Goal: Information Seeking & Learning: Find specific fact

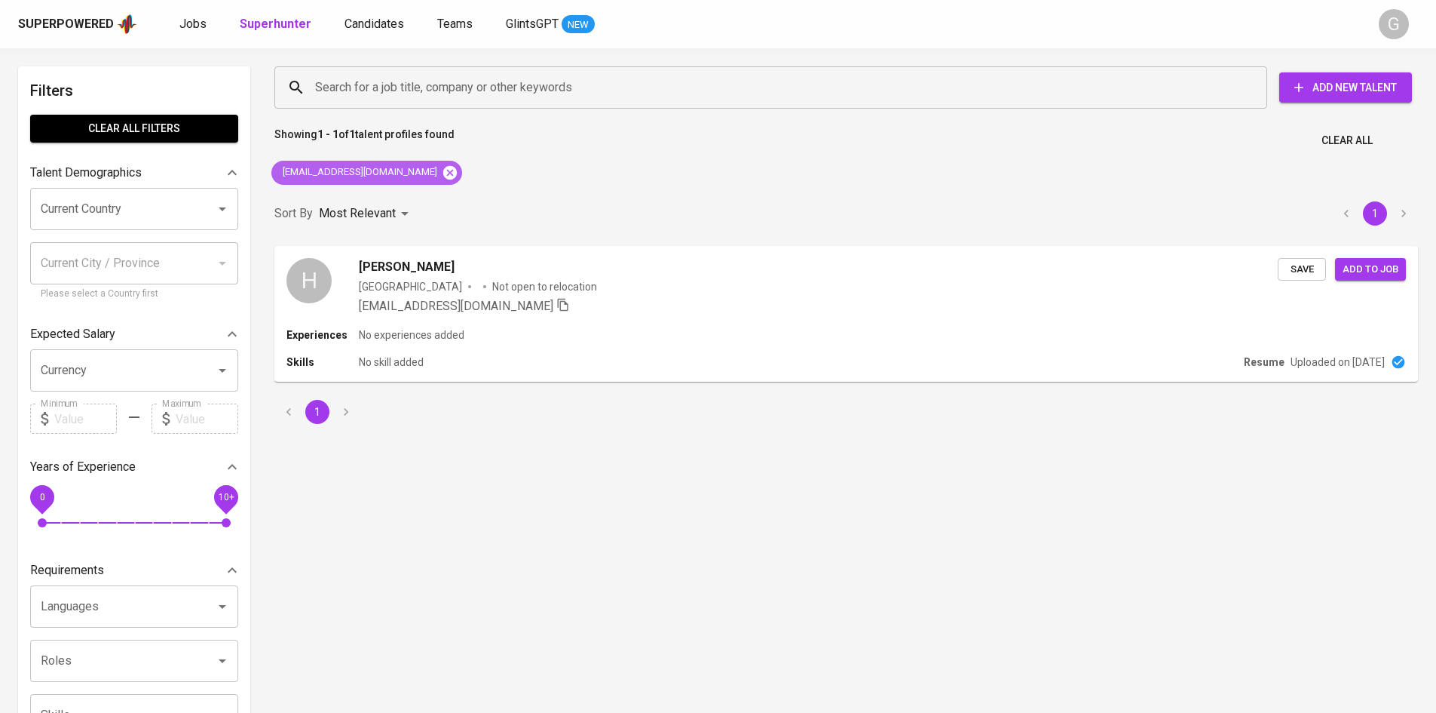
click at [443, 173] on icon at bounding box center [450, 172] width 14 height 14
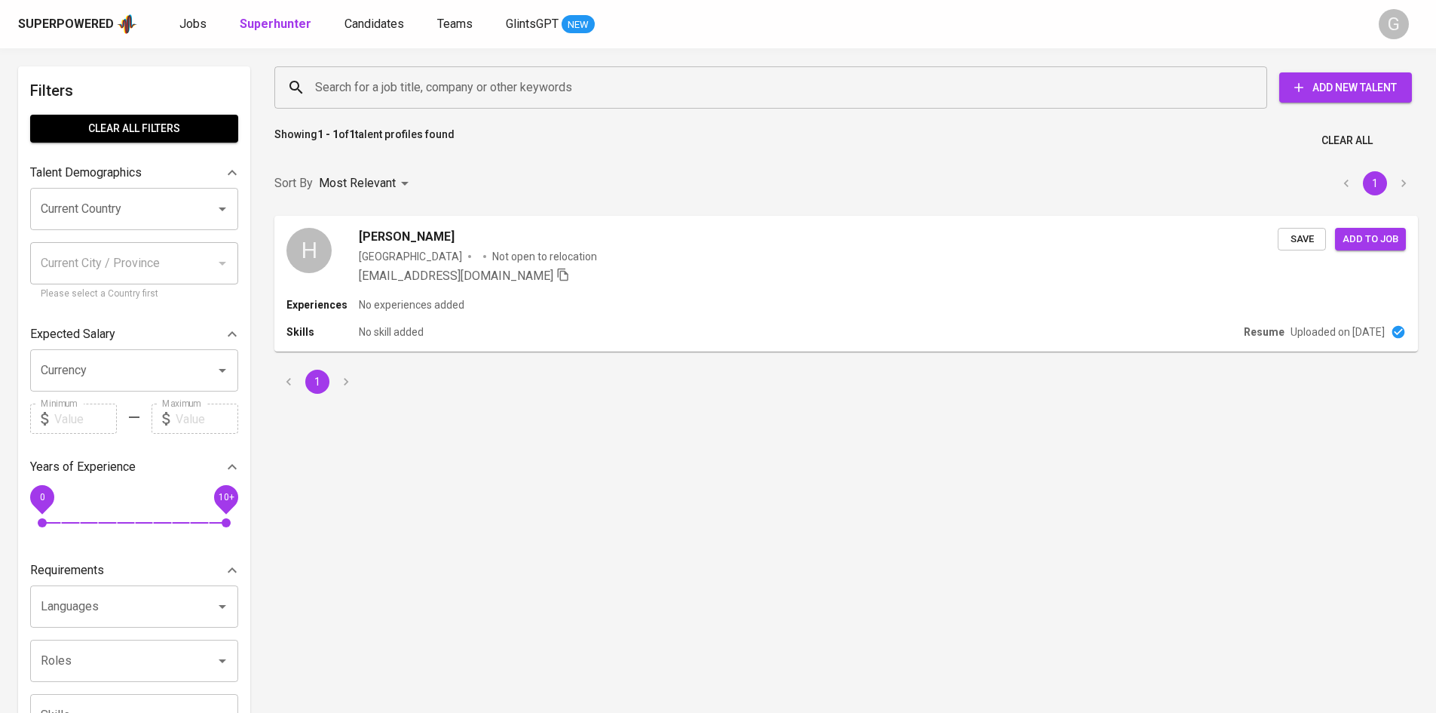
click at [412, 87] on input "Search for a job title, company or other keywords" at bounding box center [774, 87] width 927 height 29
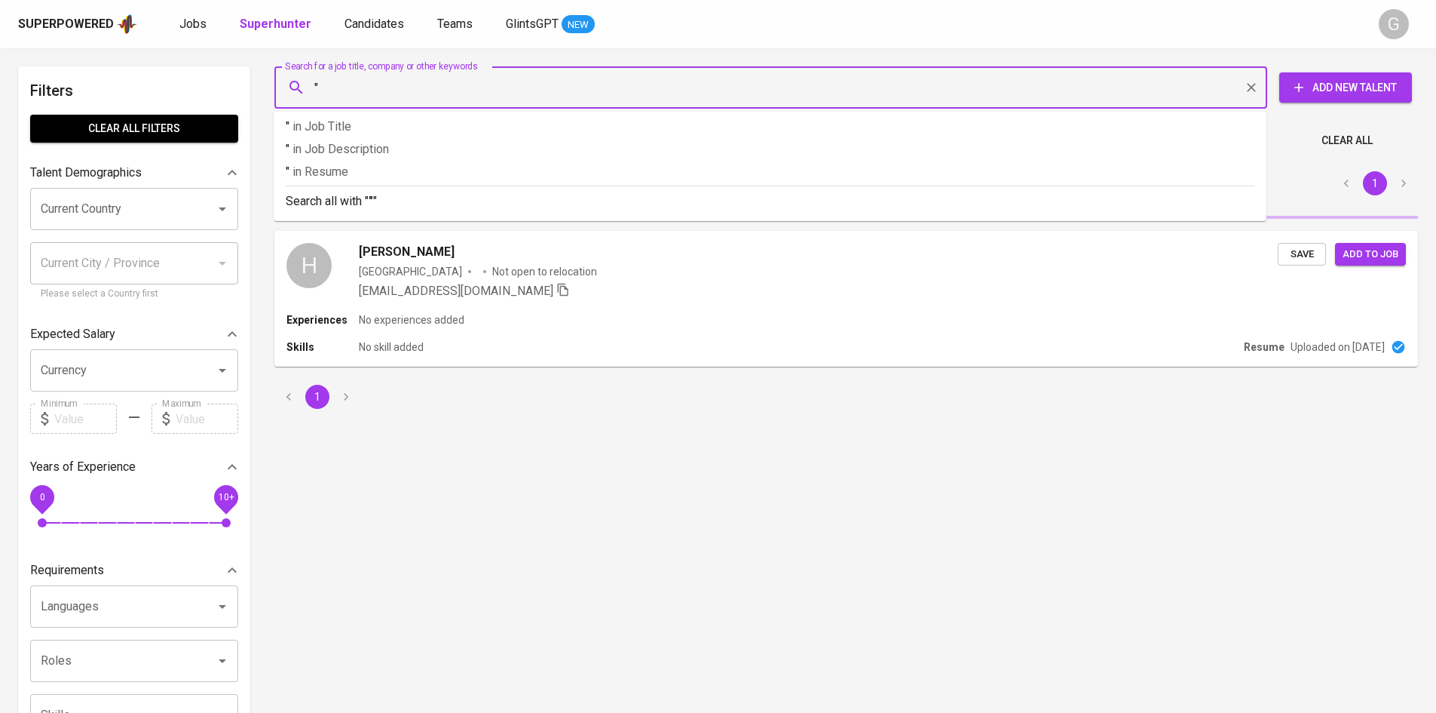
paste input "[PERSON_NAME]"
type input ""[PERSON_NAME]""
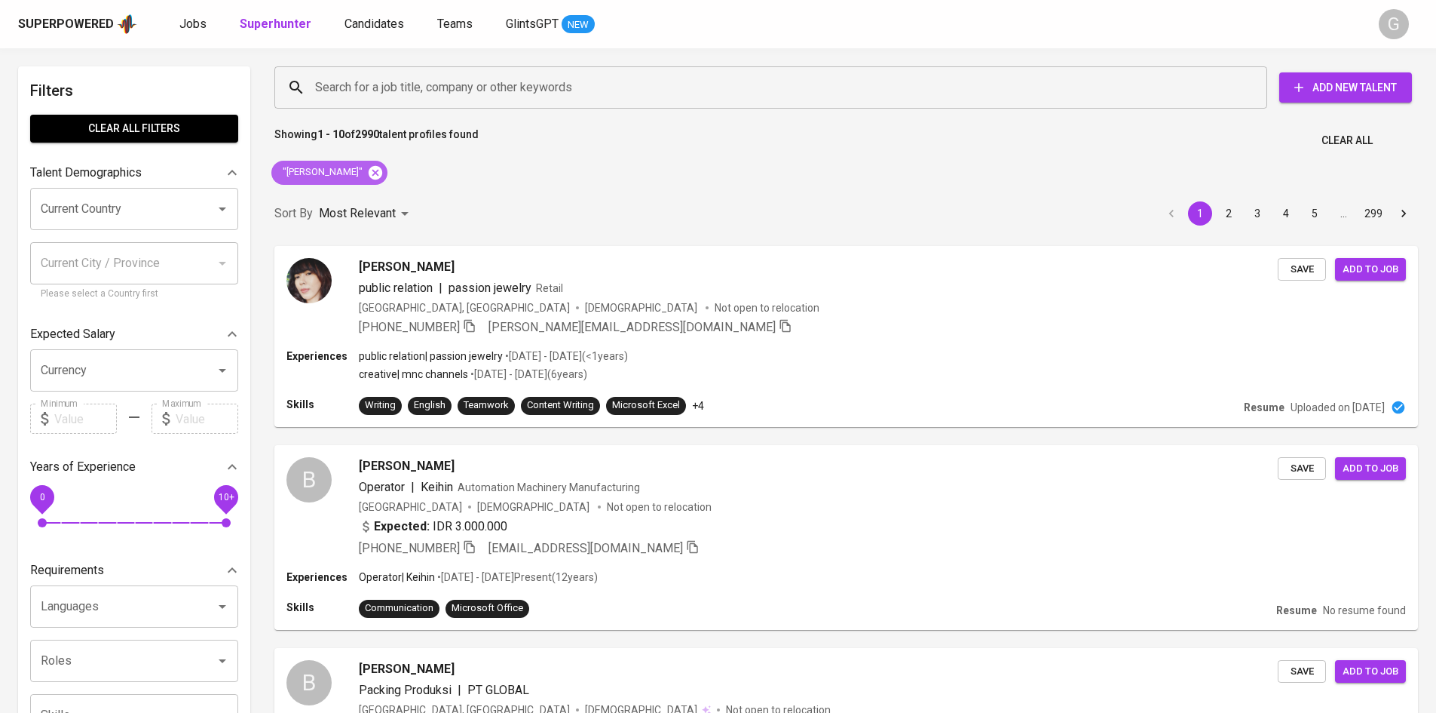
click at [369, 171] on icon at bounding box center [376, 172] width 14 height 14
click at [438, 89] on input "Search for a job title, company or other keywords" at bounding box center [774, 87] width 927 height 29
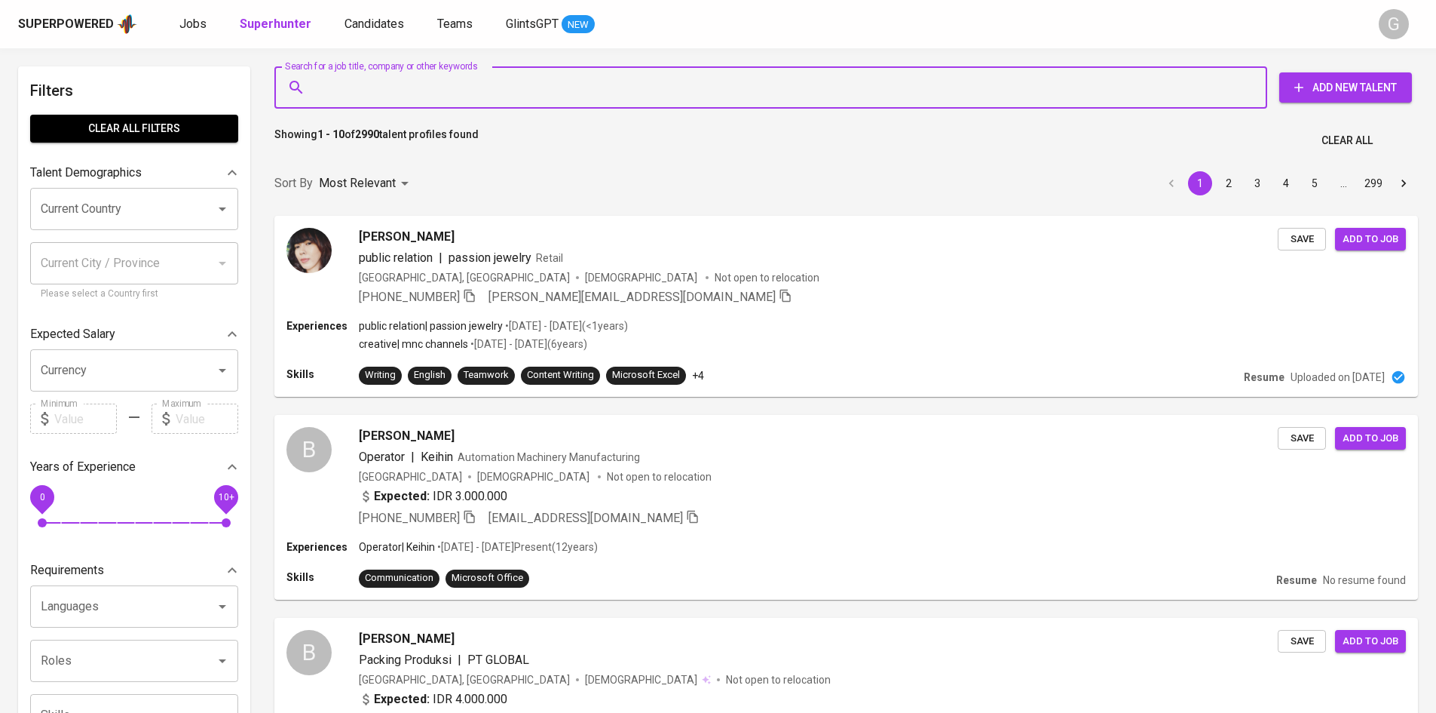
click at [438, 89] on input "Search for a job title, company or other keywords" at bounding box center [774, 87] width 927 height 29
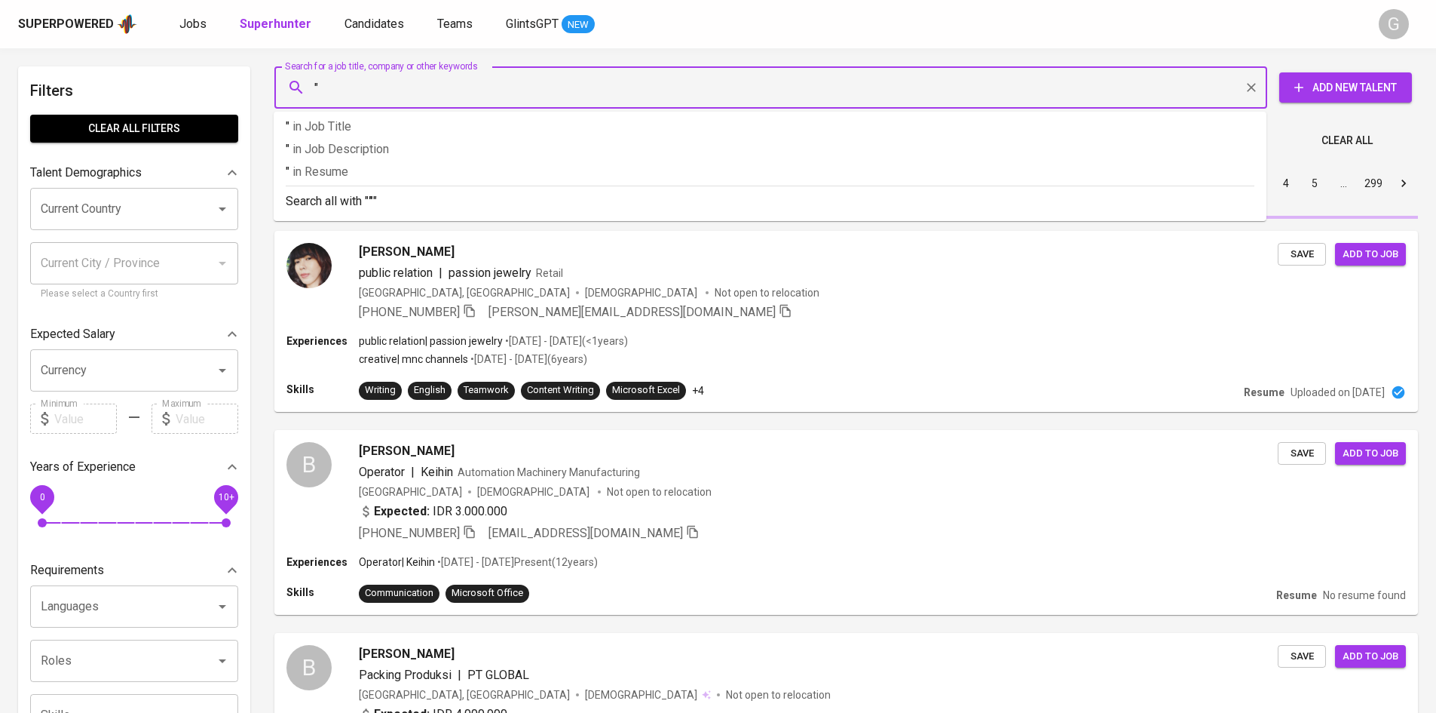
paste input "[PERSON_NAME]"
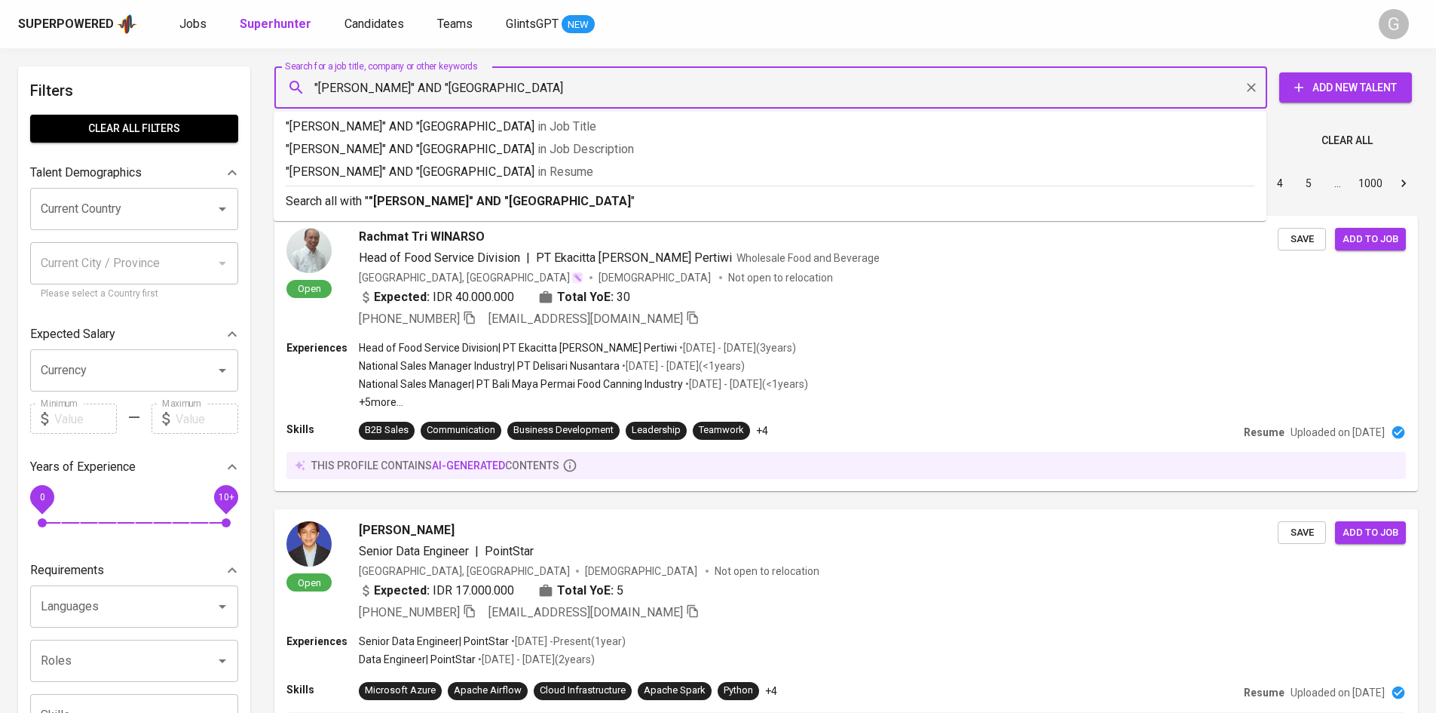
type input ""[PERSON_NAME]" AND "[GEOGRAPHIC_DATA]""
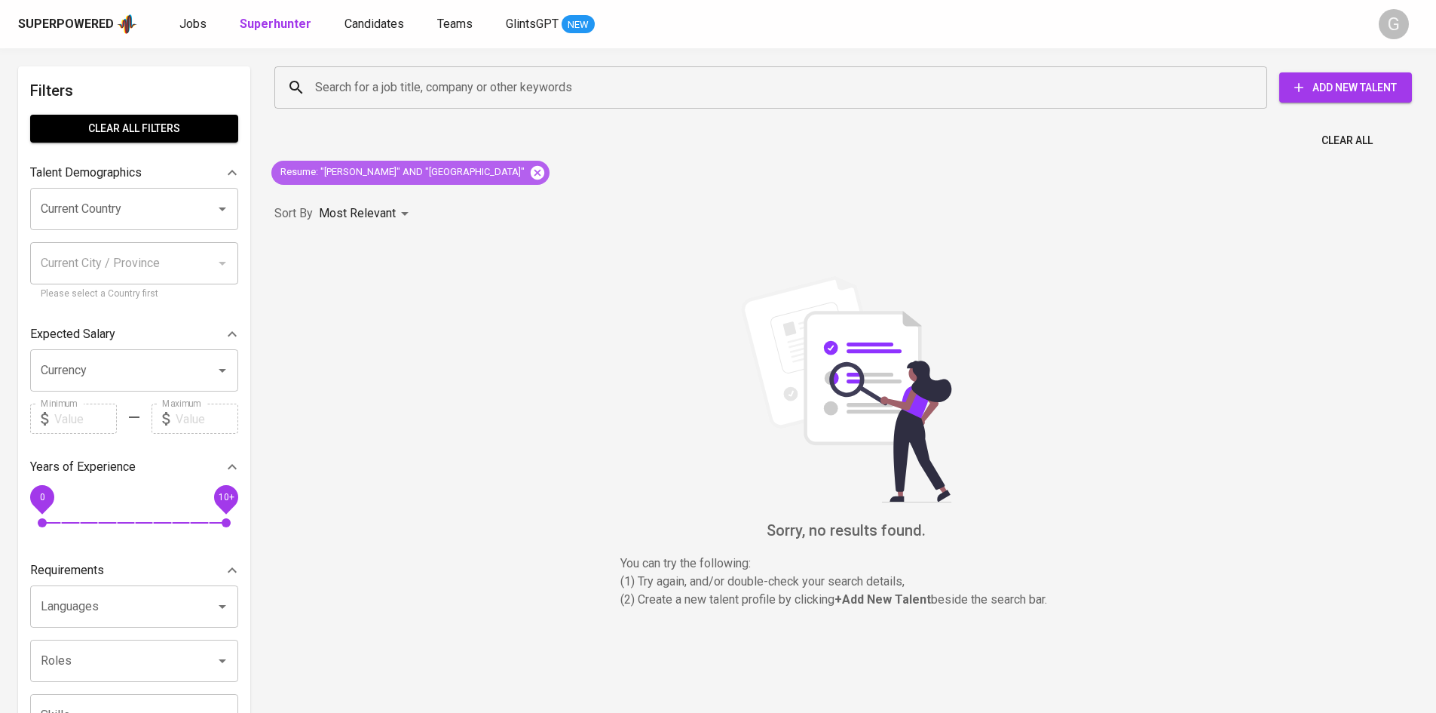
click at [531, 174] on icon at bounding box center [538, 172] width 14 height 14
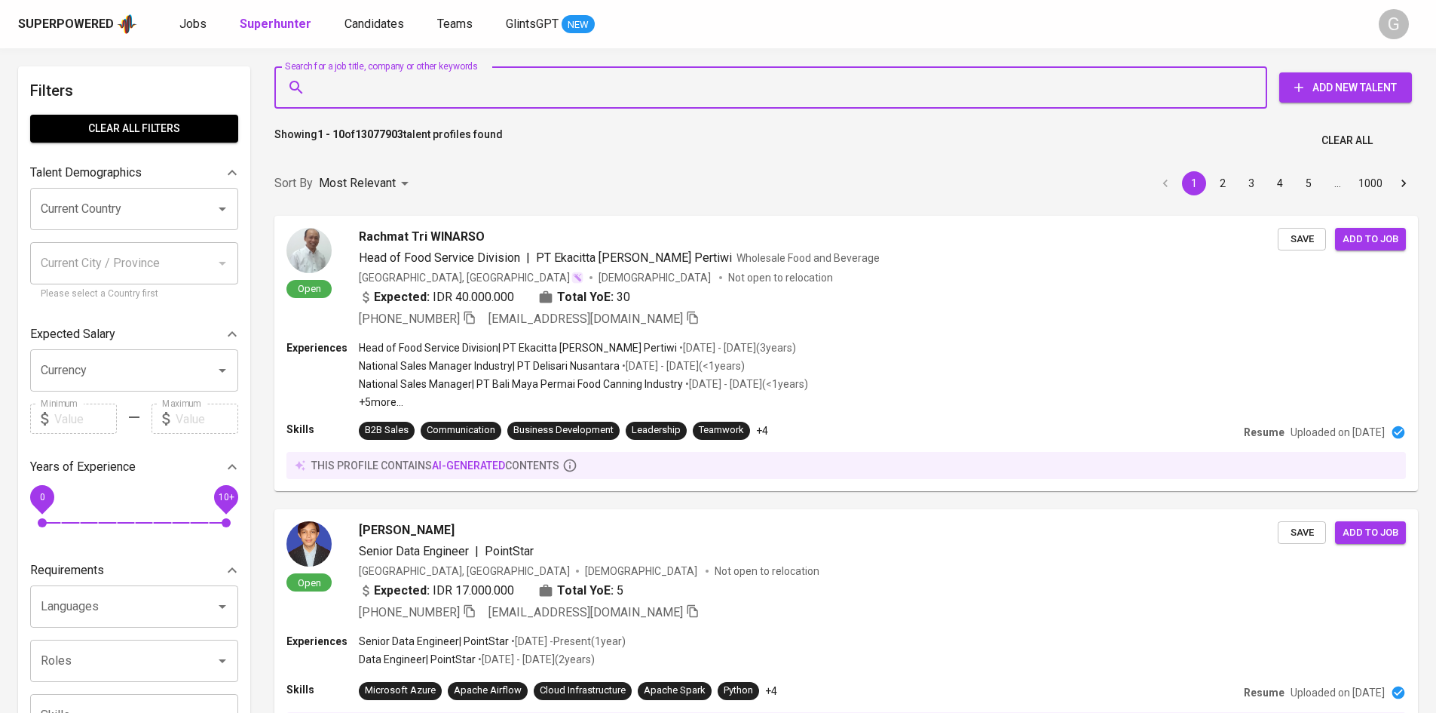
click at [499, 93] on input "Search for a job title, company or other keywords" at bounding box center [774, 87] width 927 height 29
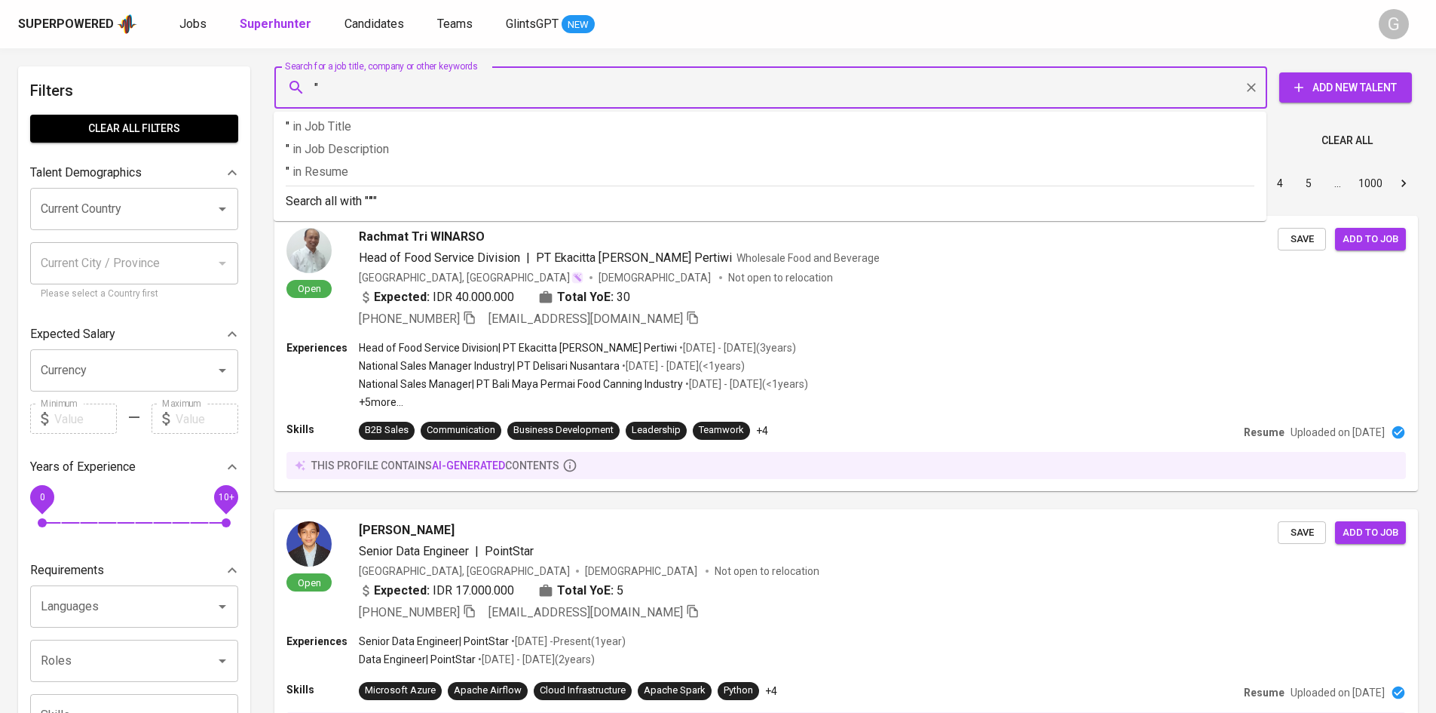
paste input "[PERSON_NAME]"
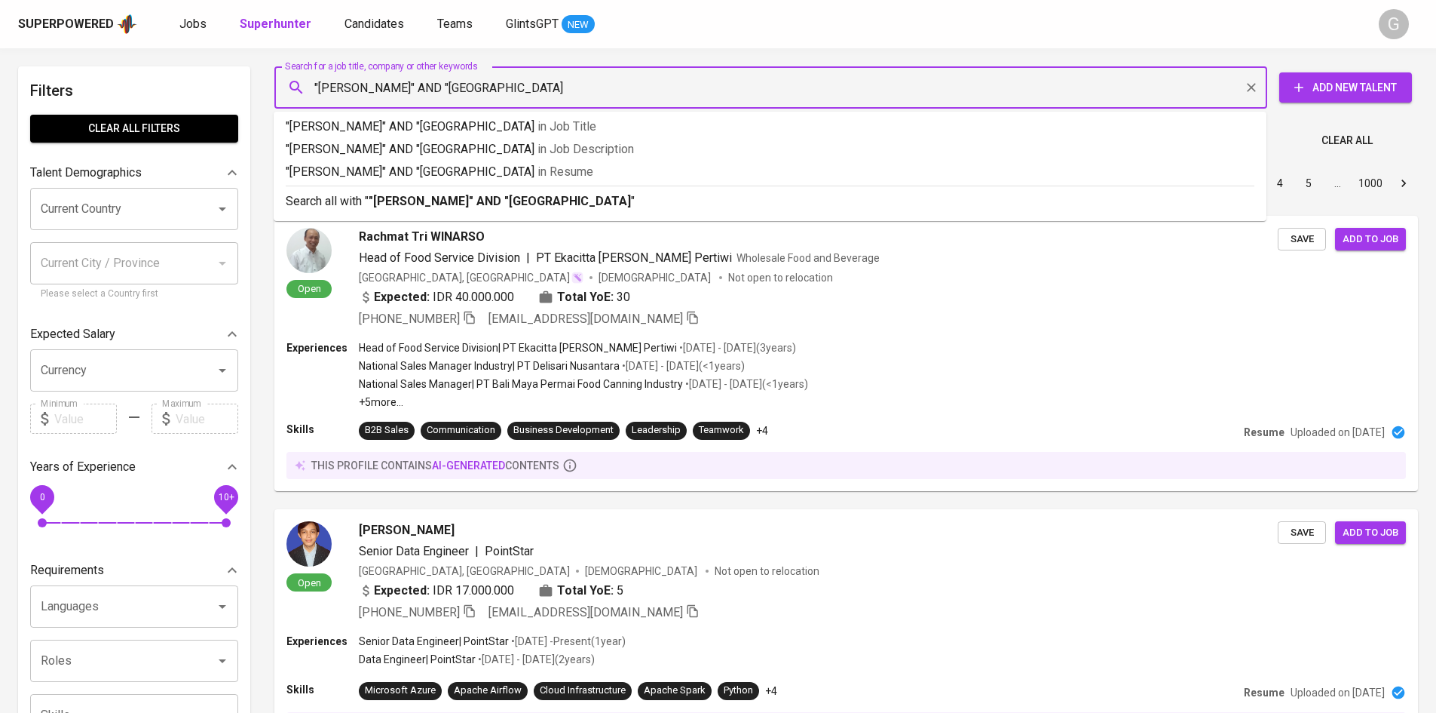
type input ""[PERSON_NAME]" AND "[GEOGRAPHIC_DATA]""
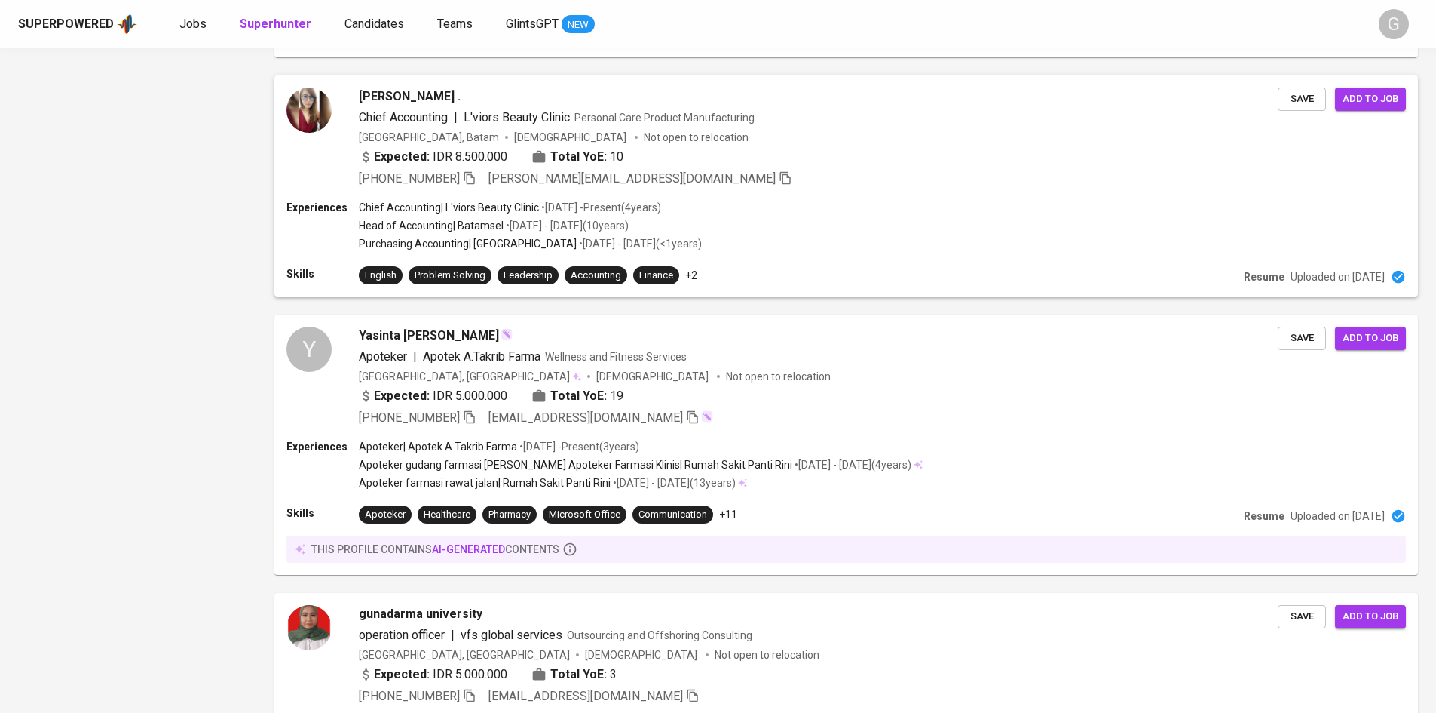
scroll to position [924, 0]
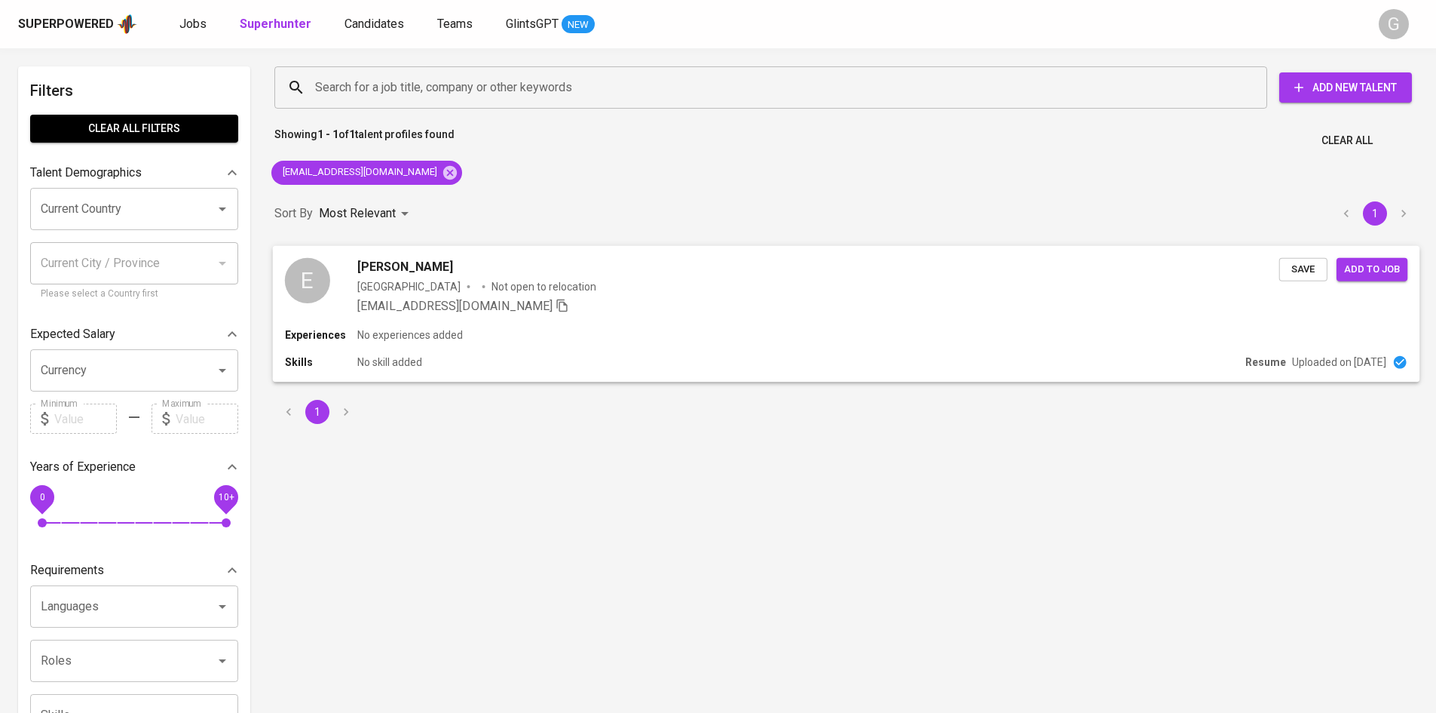
click at [737, 277] on div "Eko Tri [PERSON_NAME] Indonesia Not open to relocation [EMAIL_ADDRESS][DOMAIN_N…" at bounding box center [818, 285] width 922 height 57
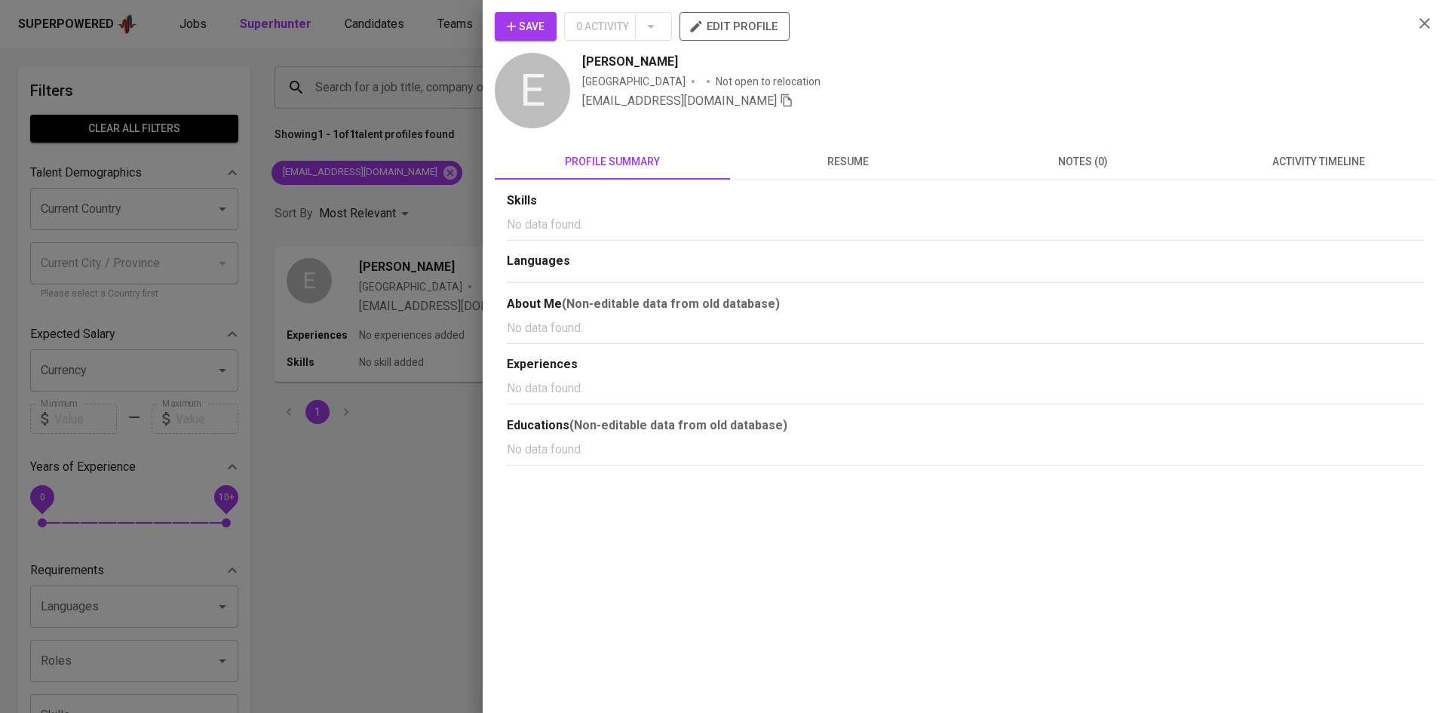
click at [831, 157] on span "resume" at bounding box center [847, 161] width 217 height 19
